Goal: Task Accomplishment & Management: Use online tool/utility

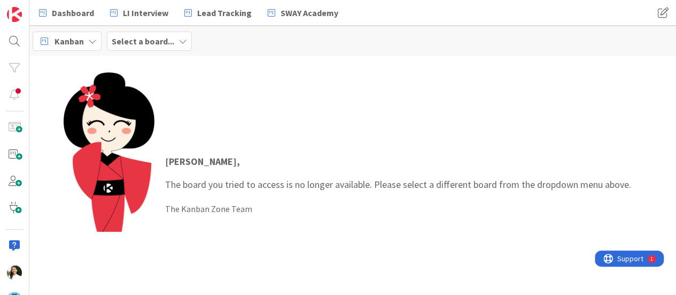
click at [162, 41] on b "Select a board..." at bounding box center [143, 41] width 63 height 11
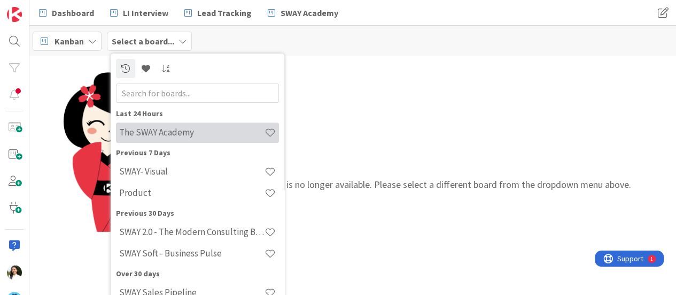
click at [163, 135] on h4 "The SWAY Academy" at bounding box center [191, 132] width 145 height 11
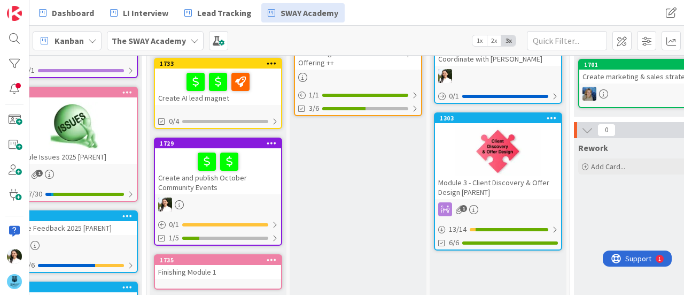
scroll to position [153, 32]
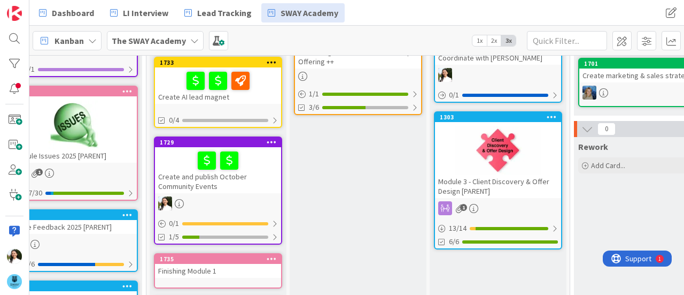
click at [256, 175] on div "Create and publish October Community Events" at bounding box center [218, 170] width 126 height 46
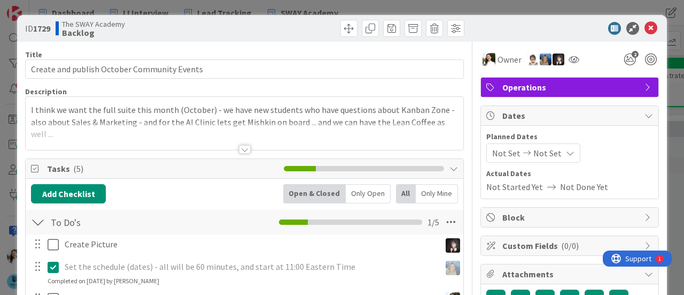
click at [246, 144] on div at bounding box center [245, 135] width 438 height 27
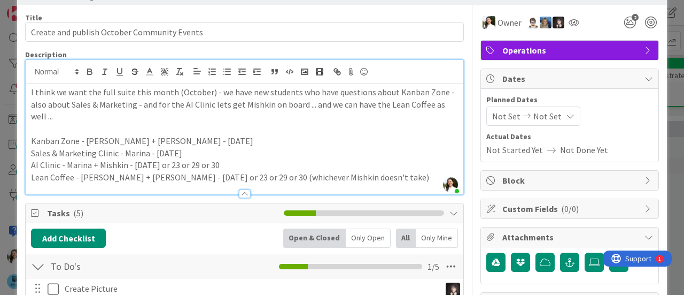
scroll to position [37, 0]
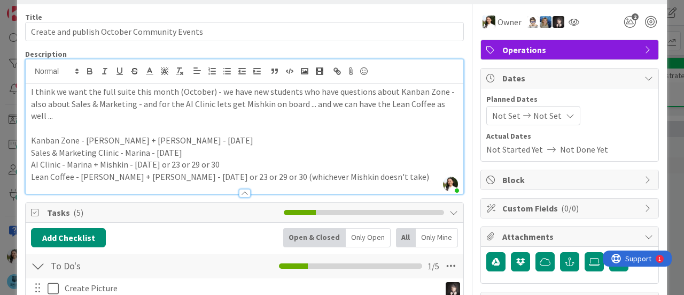
drag, startPoint x: 229, startPoint y: 163, endPoint x: 131, endPoint y: 158, distance: 98.5
click at [131, 158] on p "AI Clinic - Marina + Mishkin - [DATE] or 23 or 29 or 30" at bounding box center [244, 164] width 427 height 12
copy p "[DATE] or 23 or 29 or 30"
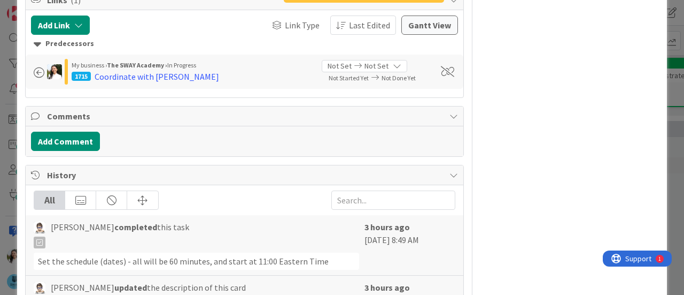
scroll to position [497, 0]
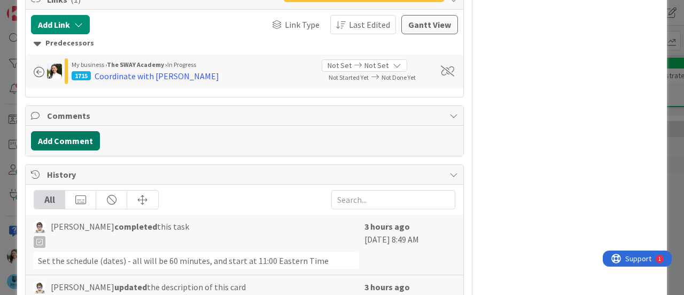
click at [73, 140] on button "Add Comment" at bounding box center [65, 140] width 69 height 19
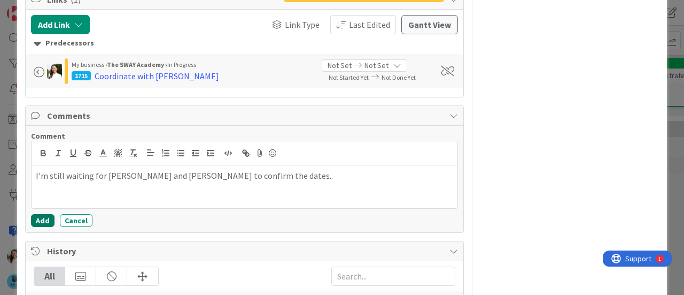
click at [42, 221] on button "Add" at bounding box center [43, 220] width 24 height 13
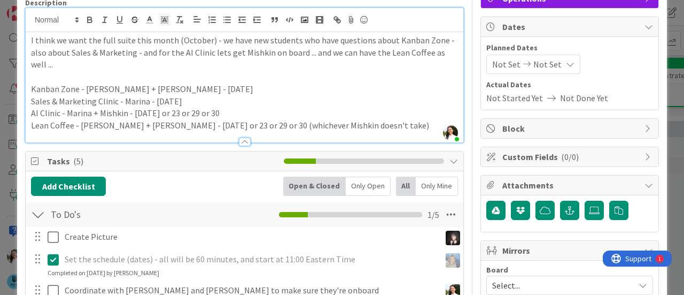
scroll to position [88, 0]
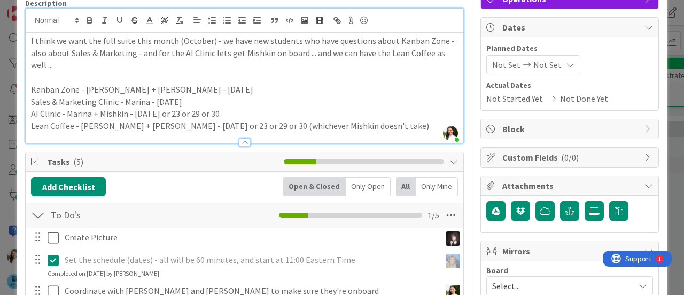
click at [0, 109] on div "ID 1729 The SWAY Academy Backlog Title 43 / 128 Create and publish October Comm…" at bounding box center [342, 147] width 684 height 295
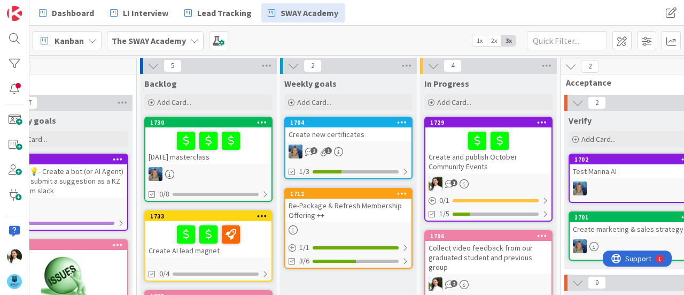
scroll to position [0, 44]
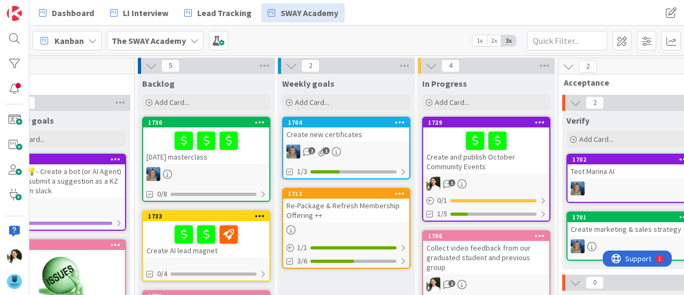
click at [521, 150] on div at bounding box center [487, 140] width 120 height 22
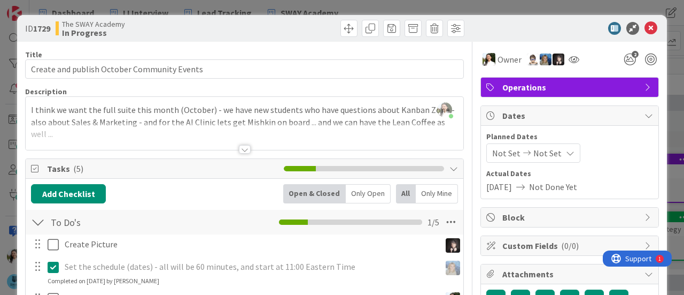
click at [0, 153] on div "ID 1729 The SWAY Academy In Progress Title 43 / 128 Create and publish October …" at bounding box center [342, 147] width 684 height 295
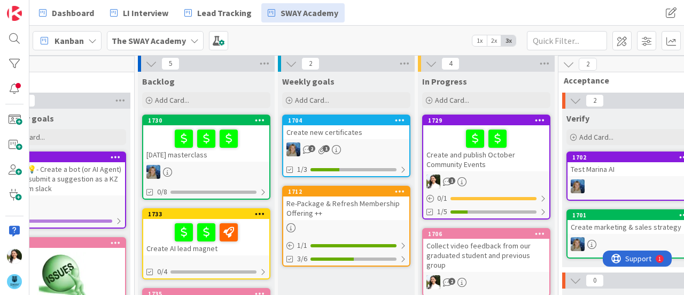
scroll to position [2, 44]
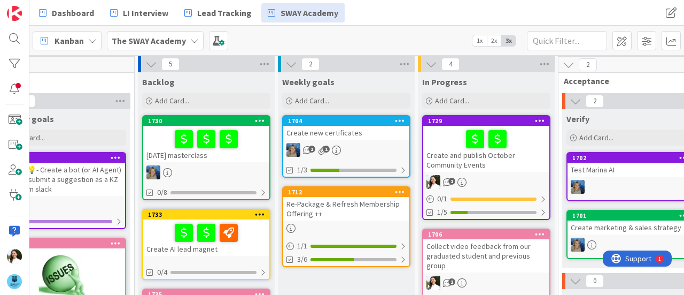
click at [248, 147] on div at bounding box center [207, 139] width 120 height 22
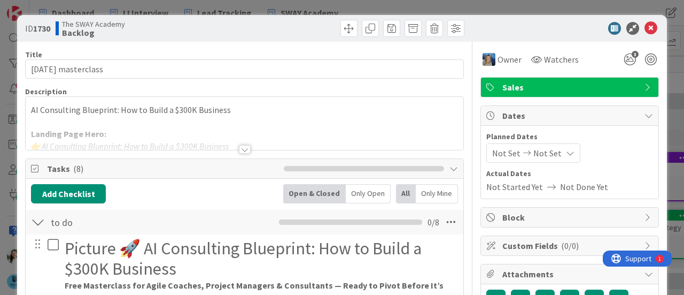
click at [256, 122] on div at bounding box center [245, 135] width 438 height 27
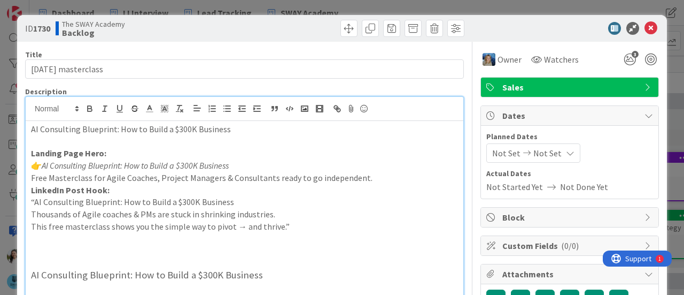
click at [0, 121] on div "ID 1730 The SWAY Academy Backlog Title 28 / 128 [DATE] masterclass Description …" at bounding box center [342, 147] width 684 height 295
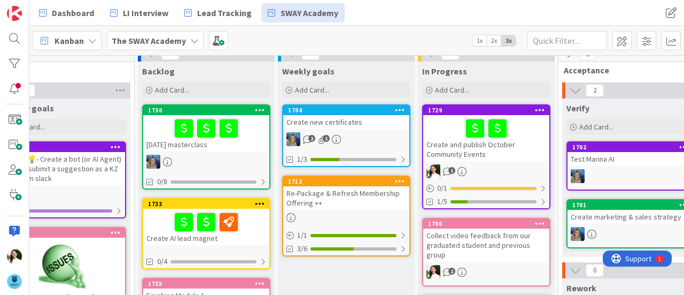
scroll to position [0, 44]
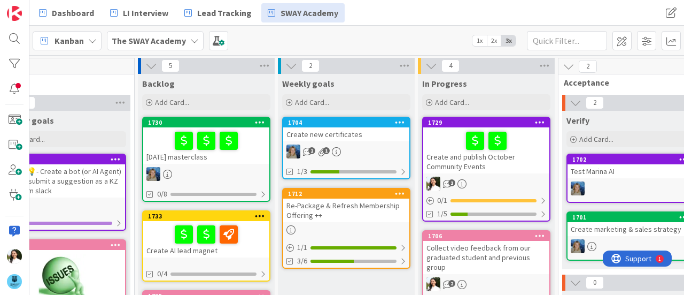
click at [257, 151] on div at bounding box center [207, 140] width 120 height 22
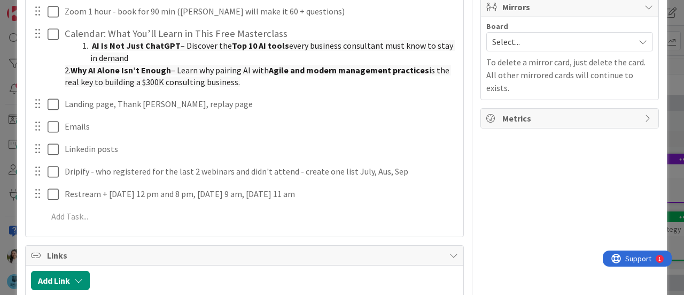
scroll to position [271, 0]
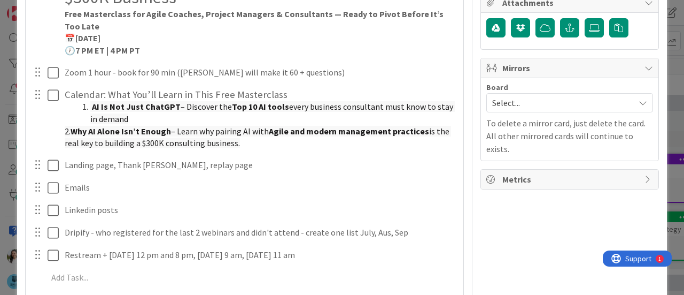
click at [540, 101] on span "Select..." at bounding box center [560, 102] width 137 height 15
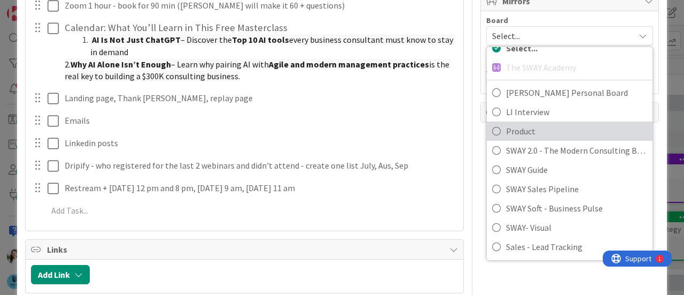
scroll to position [340, 0]
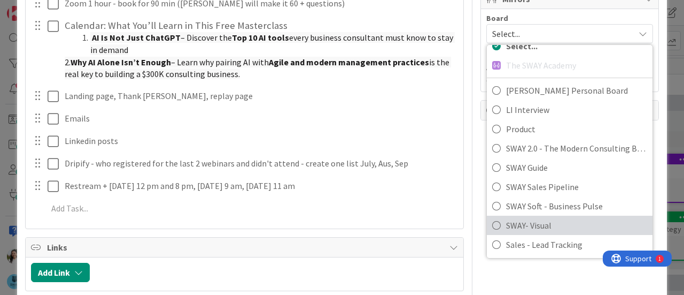
click at [538, 222] on span "SWAY- Visual" at bounding box center [576, 225] width 141 height 16
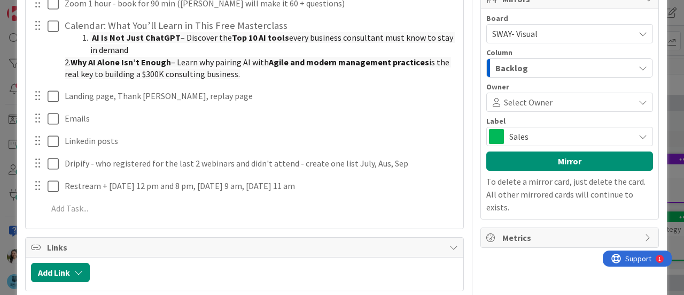
click at [537, 65] on div "Backlog" at bounding box center [564, 67] width 142 height 17
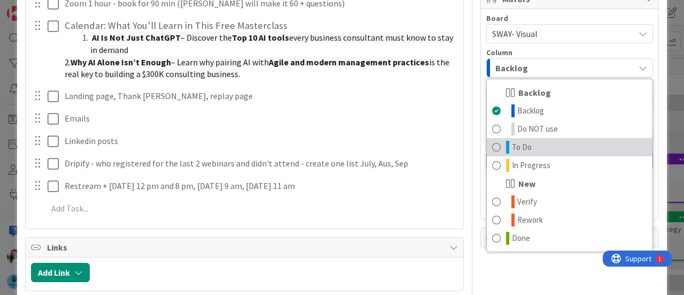
click at [535, 138] on link "To Do" at bounding box center [570, 147] width 166 height 18
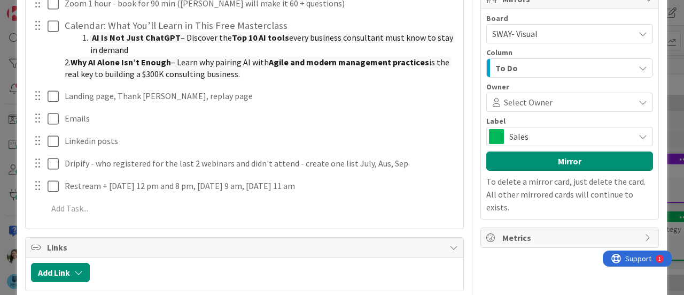
click at [530, 100] on span "Select Owner" at bounding box center [528, 102] width 49 height 13
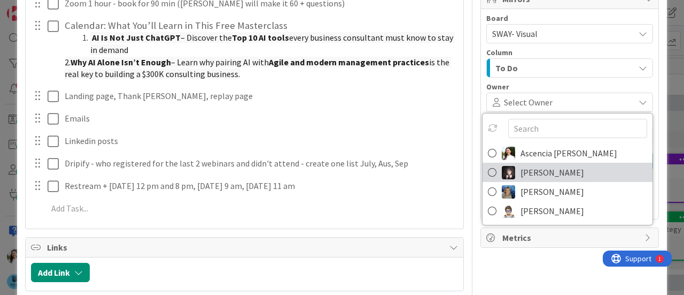
click at [539, 169] on span "[PERSON_NAME]" at bounding box center [553, 172] width 64 height 16
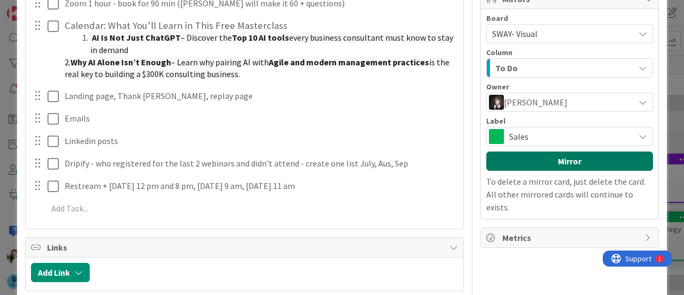
click at [541, 156] on button "Mirror" at bounding box center [570, 160] width 167 height 19
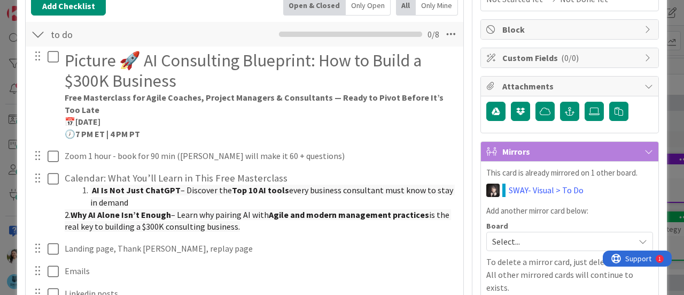
scroll to position [187, 0]
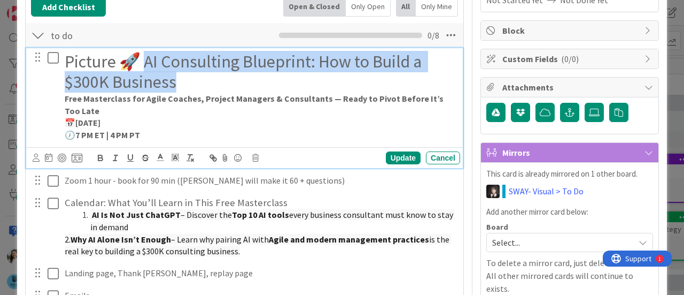
drag, startPoint x: 181, startPoint y: 80, endPoint x: 147, endPoint y: 61, distance: 39.3
click at [147, 61] on h1 "Picture 🚀 AI Consulting Blueprint: How to Build a $300K Business" at bounding box center [260, 71] width 391 height 41
copy h1 "I Consulting Blueprint: How to Build a $300K Business"
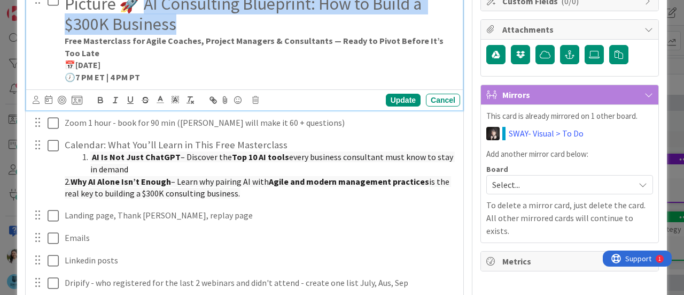
scroll to position [279, 0]
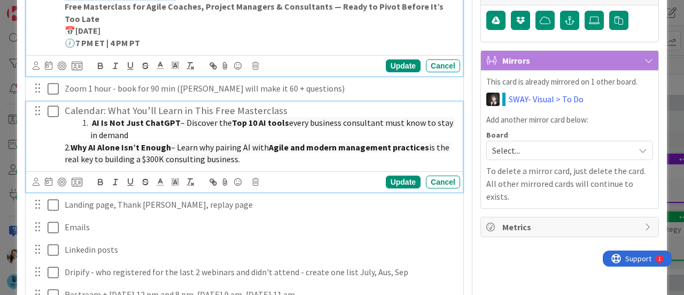
drag, startPoint x: 246, startPoint y: 158, endPoint x: 110, endPoint y: 109, distance: 144.9
click at [110, 109] on div "Calendar: What You’ll Learn in This Free Masterclass AI Is Not Just ChatGPT – D…" at bounding box center [260, 135] width 400 height 67
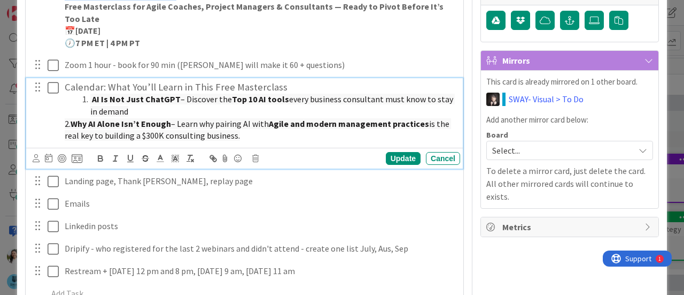
scroll to position [256, 0]
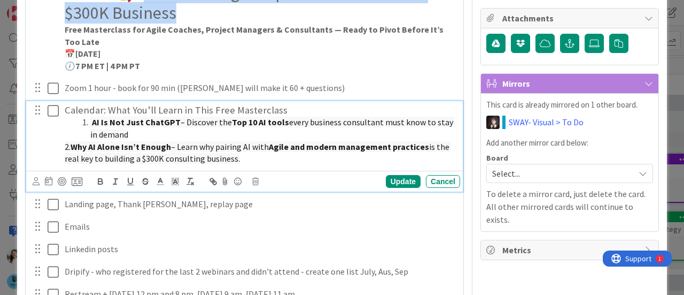
copy div "What You’ll Learn in This Free Masterclass AI Is Not Just ChatGPT – Discover th…"
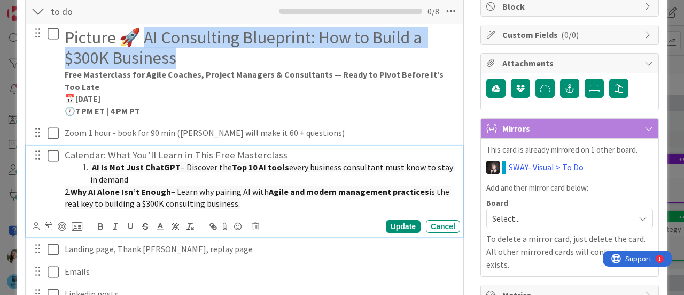
scroll to position [205, 0]
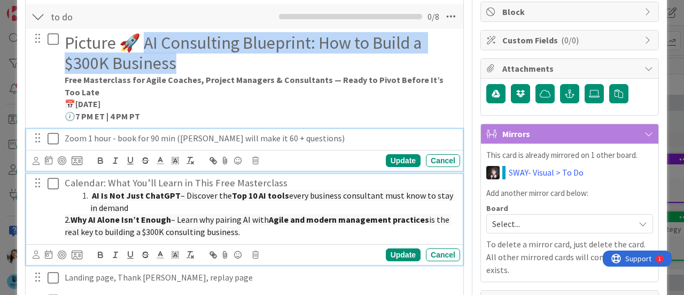
click at [52, 134] on icon at bounding box center [53, 138] width 11 height 13
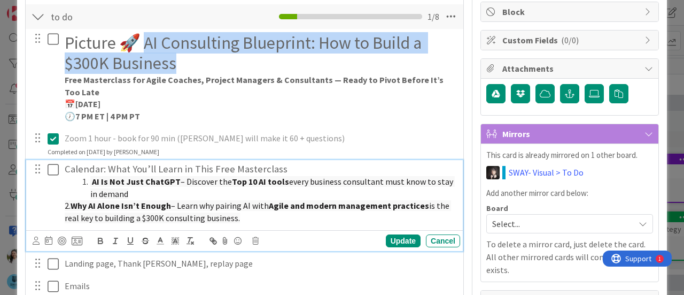
click at [51, 163] on icon at bounding box center [53, 169] width 11 height 13
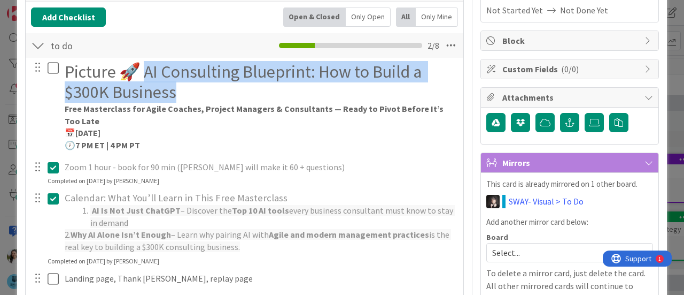
scroll to position [0, 0]
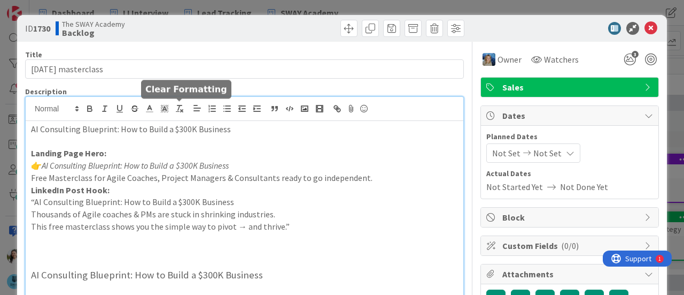
click at [175, 110] on div "Ascencia [PERSON_NAME] joined 7 m ago AI Consulting Blueprint: How to Build a $…" at bounding box center [245, 230] width 438 height 267
click at [31, 125] on p "AI Consulting Blueprint: How to Build a $300K Business" at bounding box center [244, 129] width 427 height 12
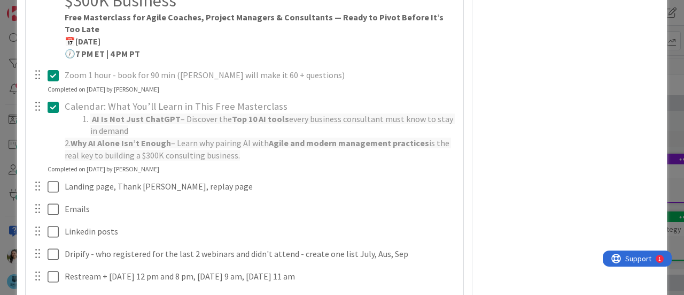
scroll to position [531, 0]
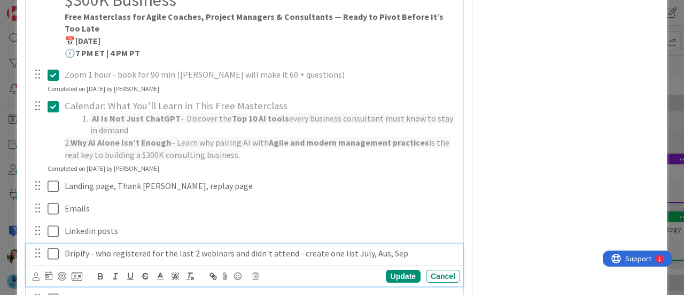
click at [400, 247] on p "Dripify - who registered for the last 2 webinars and didn't attend - create one…" at bounding box center [260, 253] width 391 height 12
click at [33, 272] on icon at bounding box center [36, 276] width 7 height 8
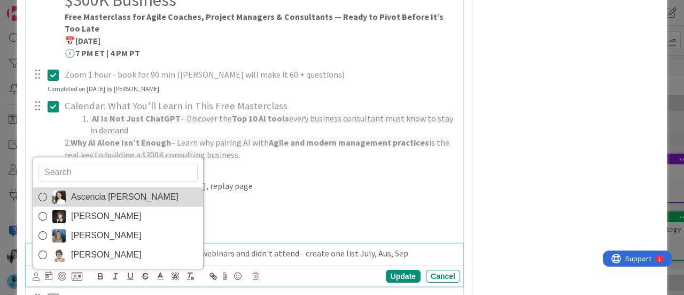
click at [99, 189] on span "Ascencia [PERSON_NAME]" at bounding box center [124, 197] width 107 height 16
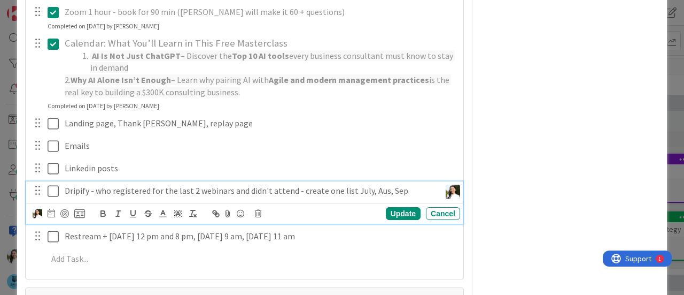
scroll to position [605, 0]
